Goal: Task Accomplishment & Management: Manage account settings

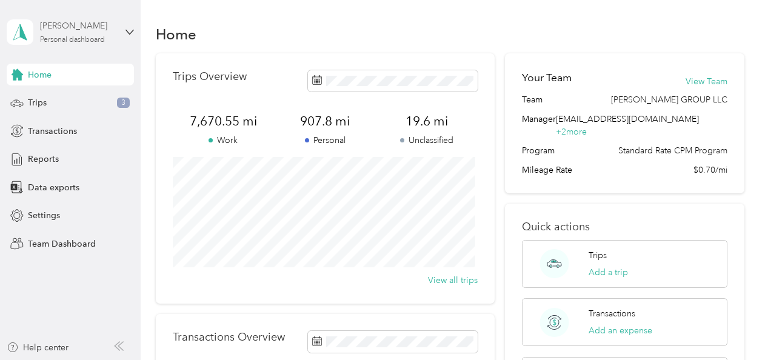
click at [61, 35] on div "[PERSON_NAME] Personal dashboard" at bounding box center [78, 31] width 76 height 24
click at [55, 98] on div "Team dashboard" at bounding box center [50, 93] width 65 height 13
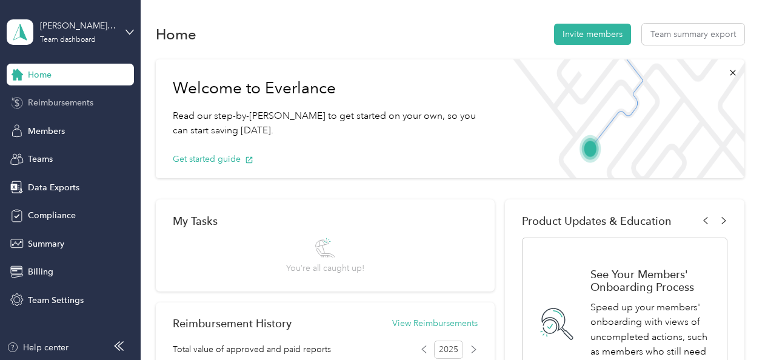
click at [58, 98] on span "Reimbursements" at bounding box center [61, 102] width 66 height 13
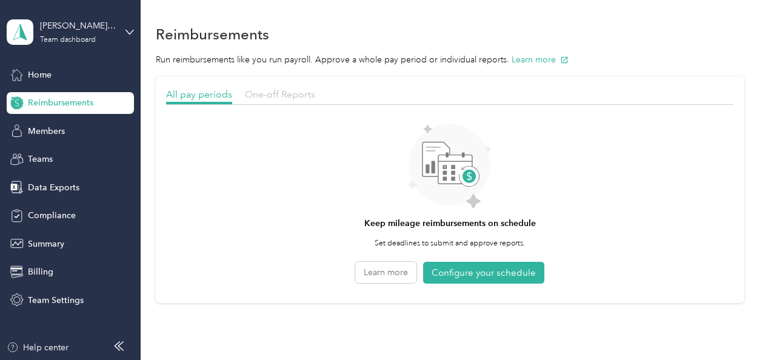
click at [286, 89] on span "One-off Reports" at bounding box center [280, 95] width 70 height 12
